Goal: Information Seeking & Learning: Learn about a topic

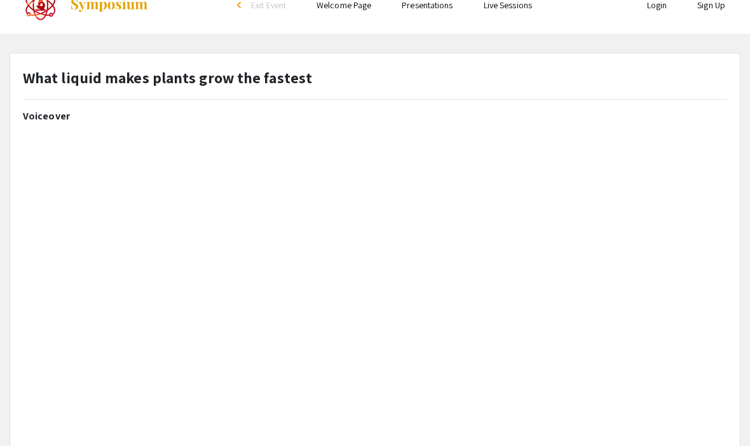
select select "custom"
type input "0"
select select "custom"
type input "1"
select select "auto"
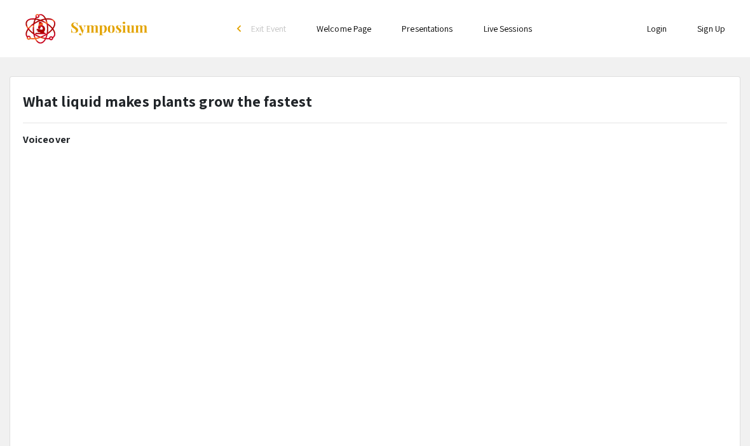
select select "custom"
type input "0"
select select "custom"
type input "1"
select select "auto"
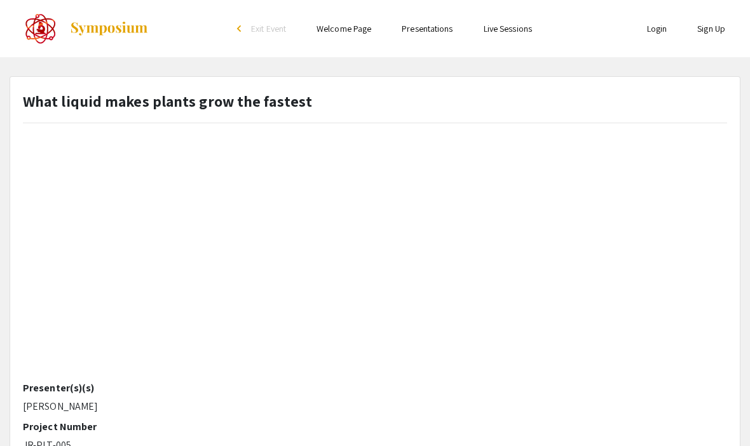
scroll to position [262, 0]
